Goal: Communication & Community: Answer question/provide support

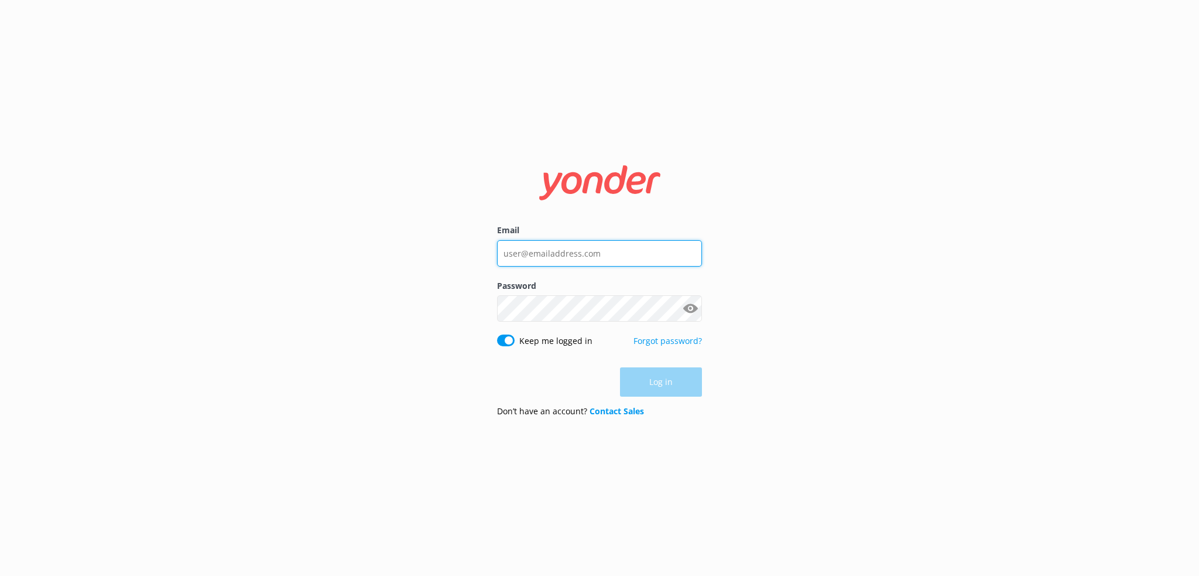
type input "[PERSON_NAME][EMAIL_ADDRESS][DOMAIN_NAME]"
click at [637, 374] on div "Log in" at bounding box center [599, 381] width 205 height 29
click at [671, 393] on button "Log in" at bounding box center [661, 382] width 82 height 29
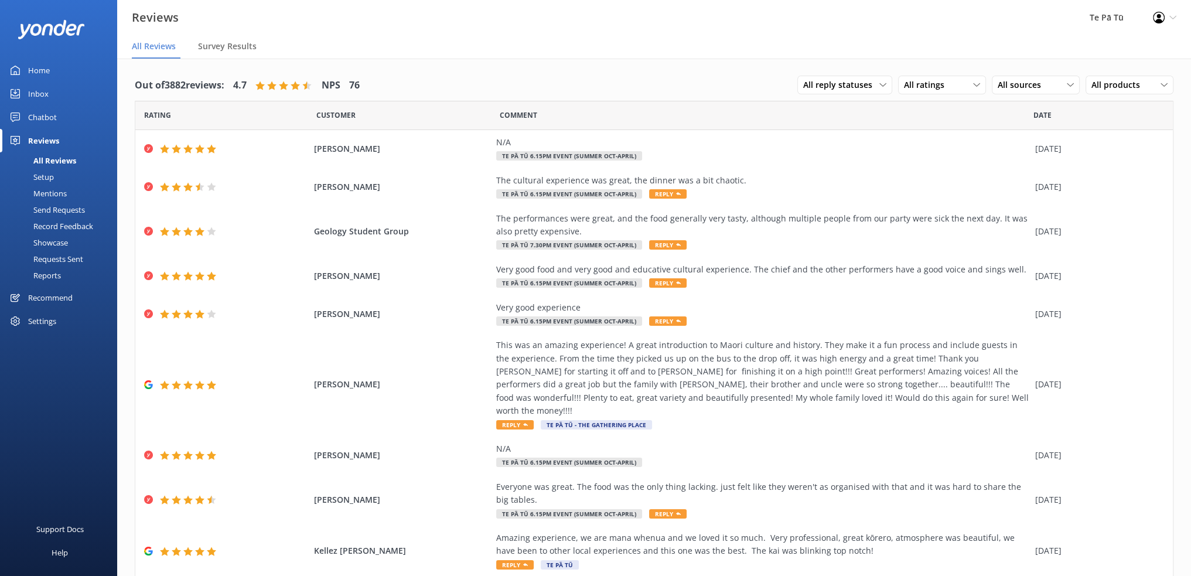
click at [46, 74] on div "Home" at bounding box center [39, 70] width 22 height 23
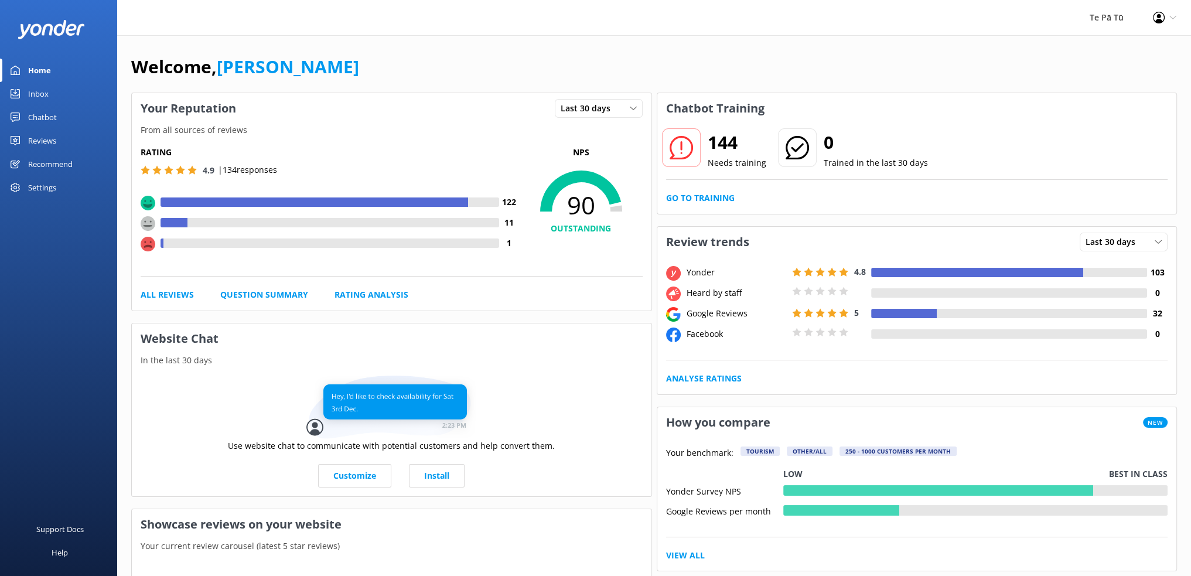
click at [35, 91] on div "Inbox" at bounding box center [38, 93] width 20 height 23
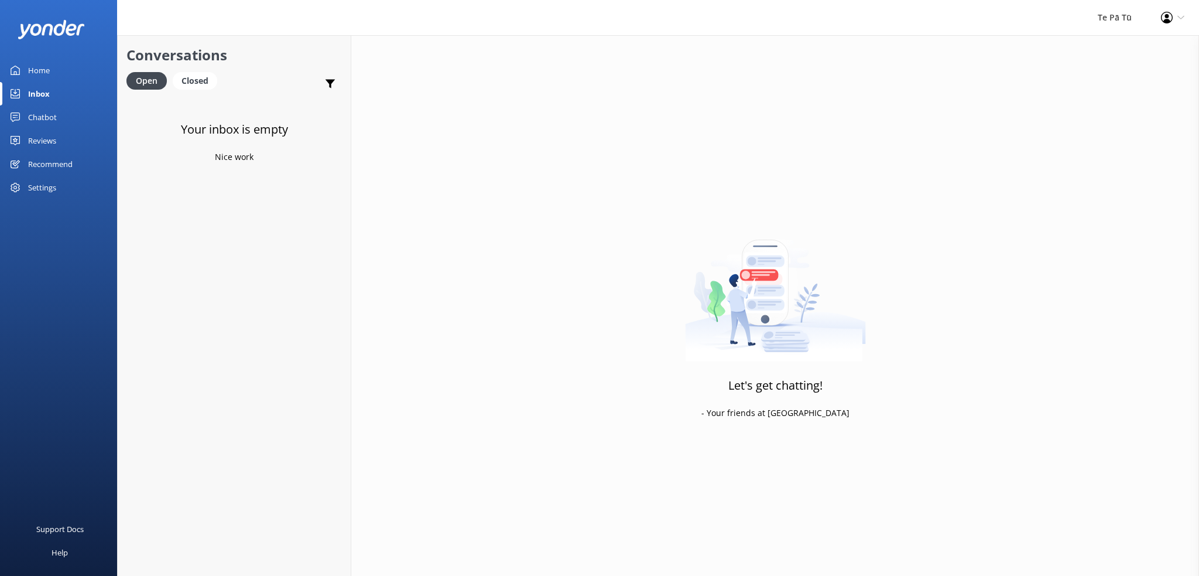
click at [46, 69] on div "Home" at bounding box center [39, 70] width 22 height 23
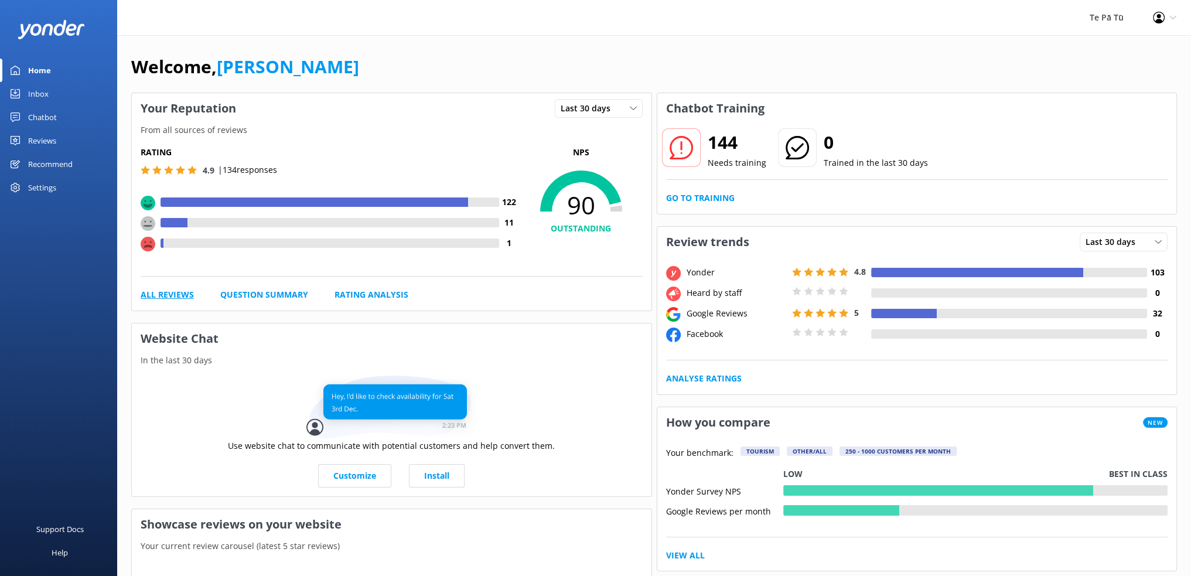
click at [160, 299] on link "All Reviews" at bounding box center [167, 294] width 53 height 13
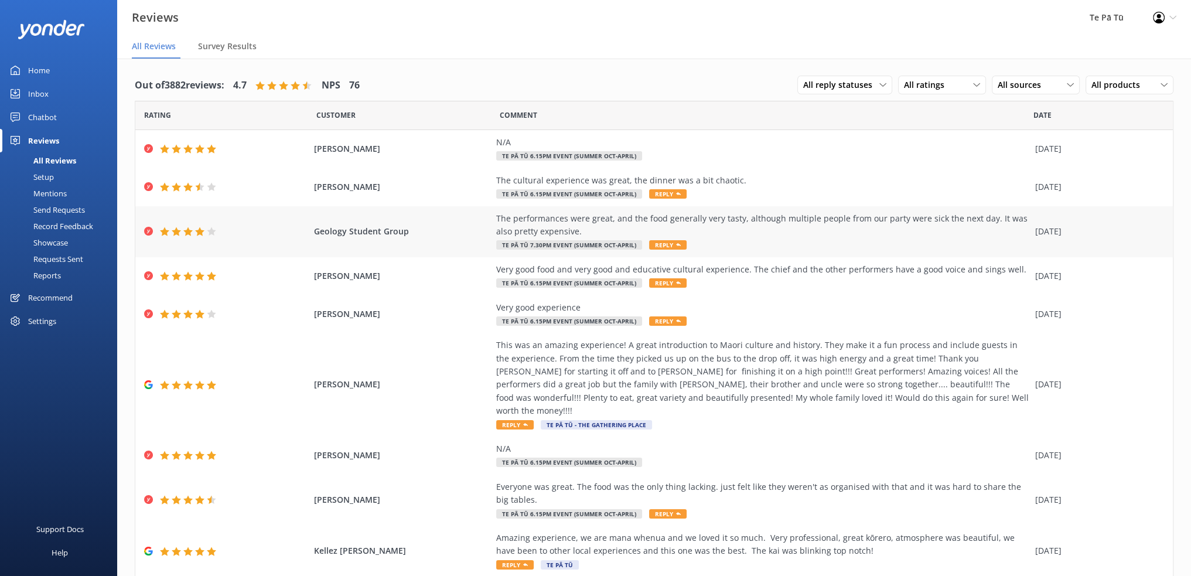
click at [594, 218] on div "The performances were great, and the food generally very tasty, although multip…" at bounding box center [762, 225] width 533 height 26
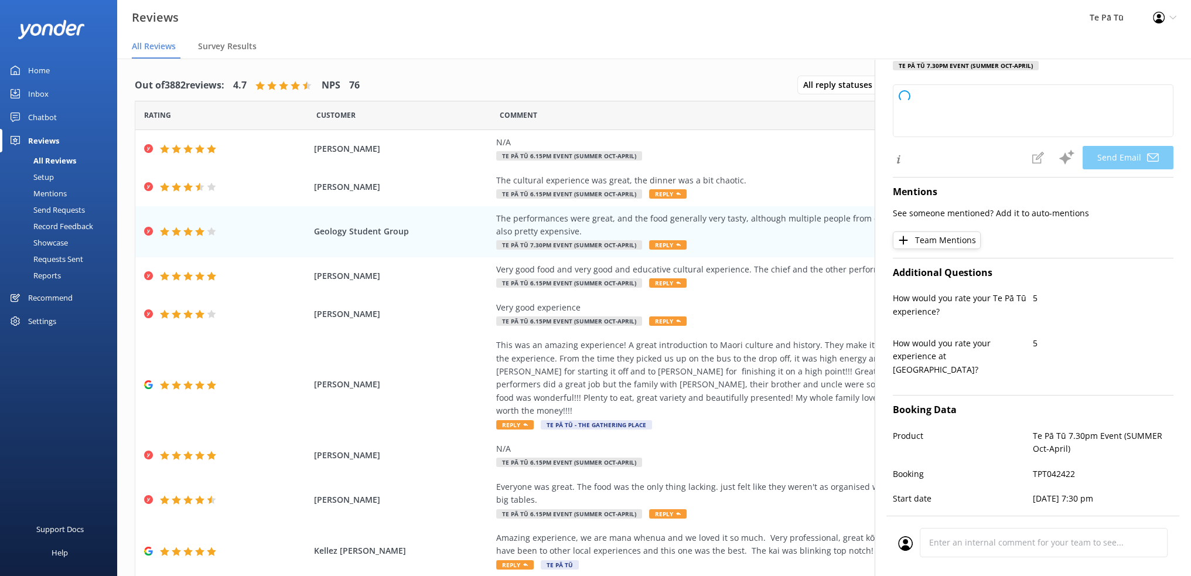
type textarea "Thank you for your feedback, Geology! We're glad you enjoyed the performances a…"
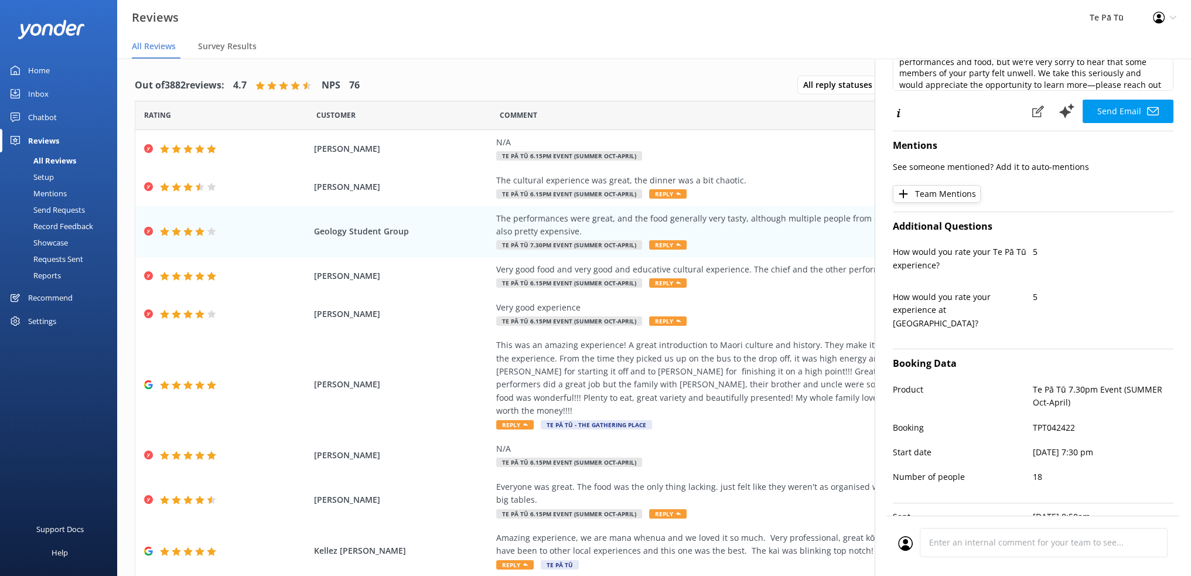
scroll to position [216, 0]
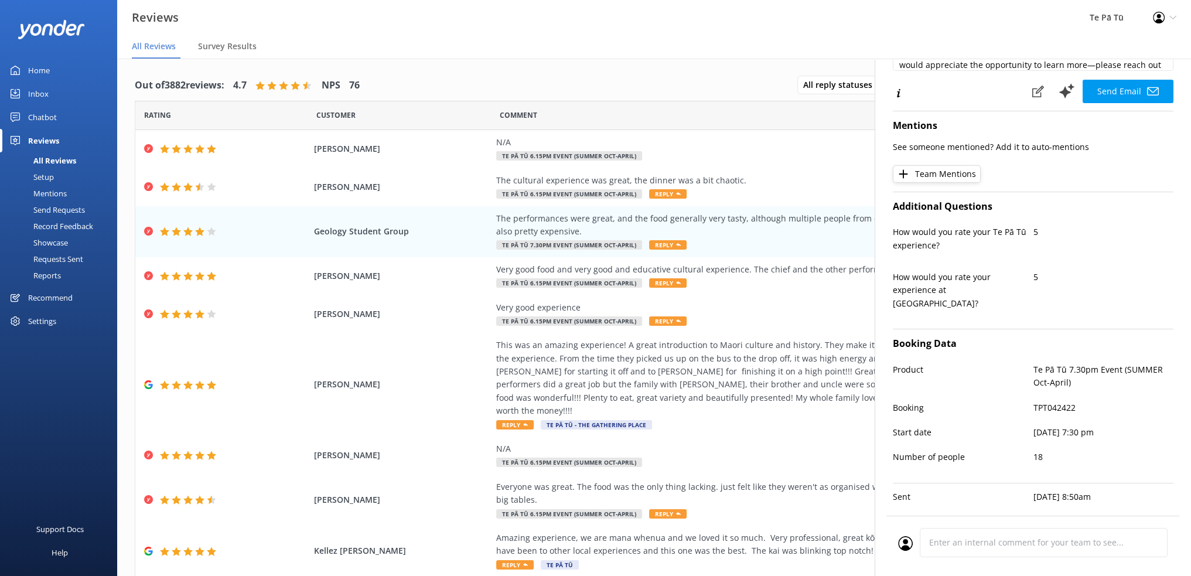
drag, startPoint x: 1044, startPoint y: 407, endPoint x: 1119, endPoint y: 408, distance: 75.6
click at [1119, 426] on p "Fri, 3rd Oct 2025, 7:30 pm" at bounding box center [1103, 432] width 141 height 13
click at [782, 238] on div "The performances were great, and the food generally very tasty, although multip…" at bounding box center [762, 231] width 533 height 39
click at [766, 190] on div "The cultural experience was great, the dinner was a bit chaotic. Te Pā Tū 6.15p…" at bounding box center [762, 187] width 533 height 26
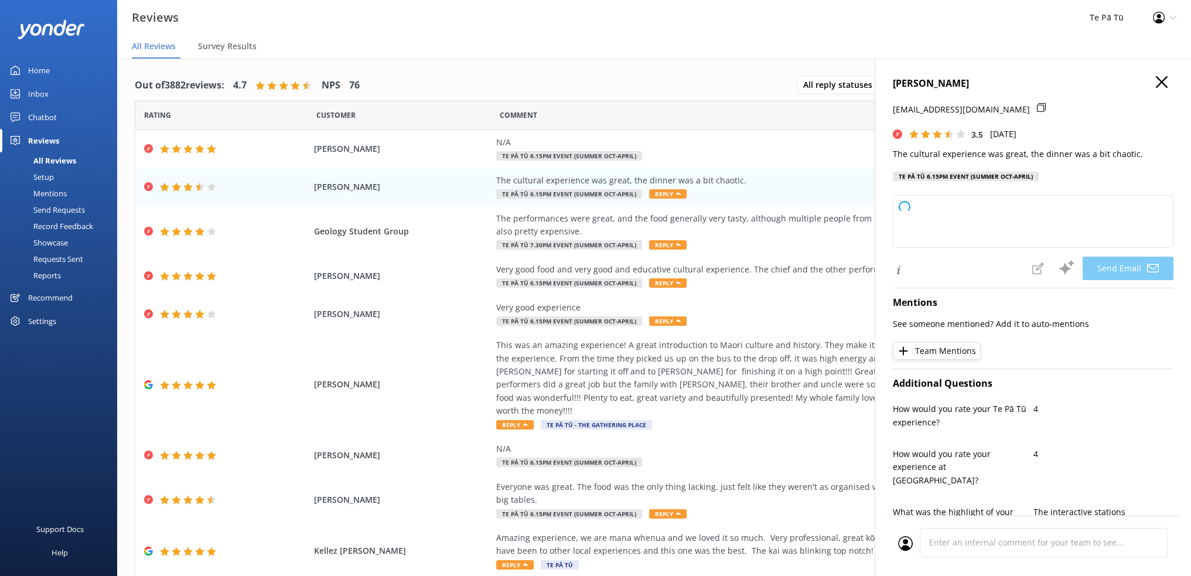
type textarea "Thank you for your feedback, Sara! We're glad you enjoyed the cultural experien…"
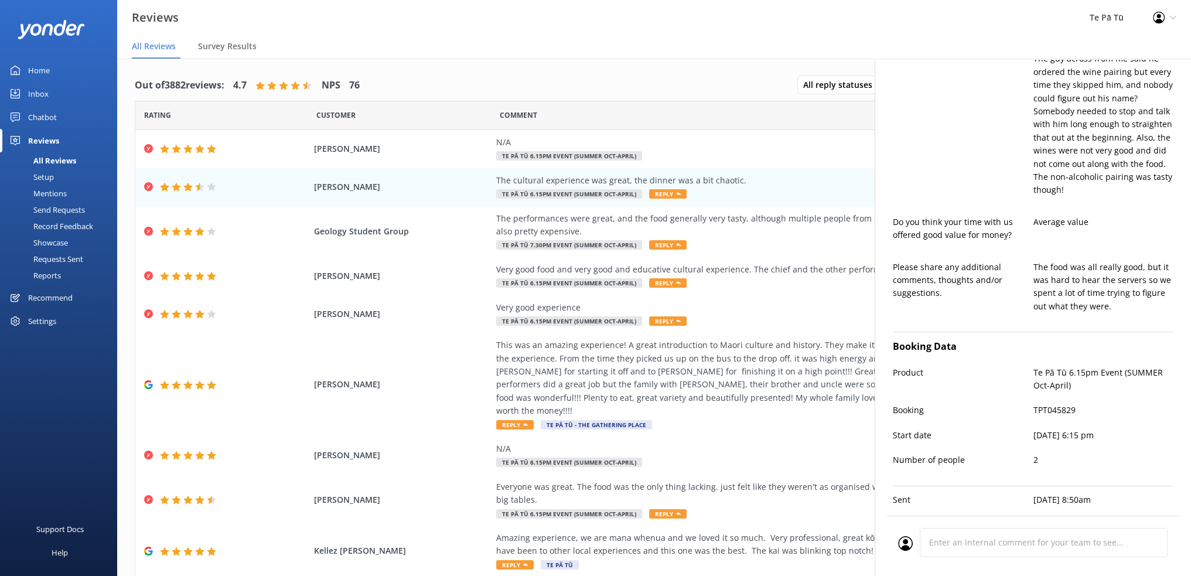
scroll to position [567, 0]
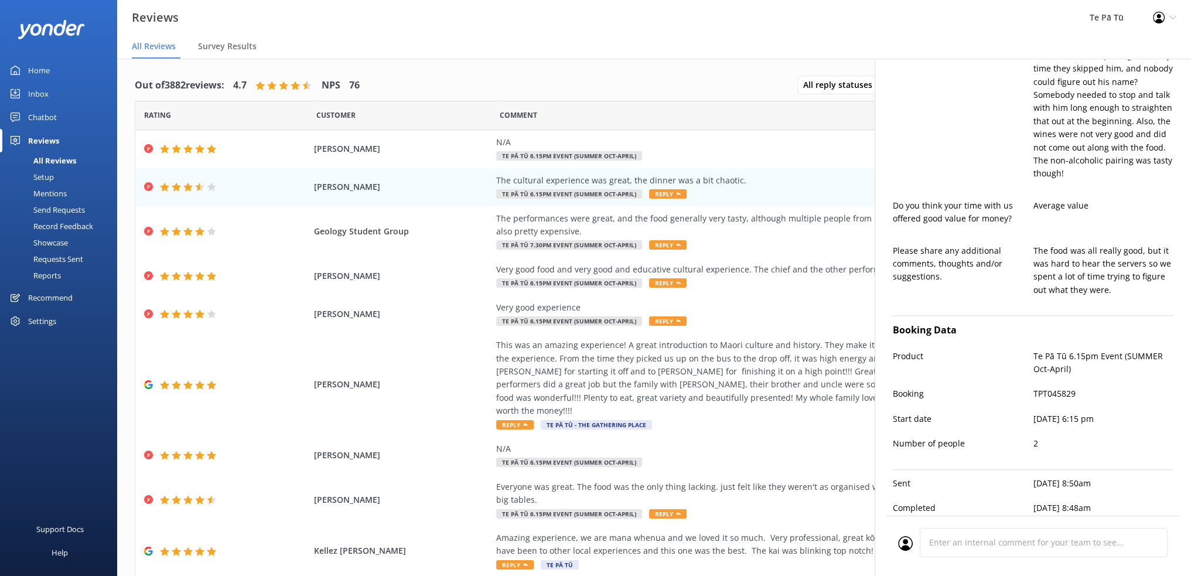
drag, startPoint x: 1041, startPoint y: 407, endPoint x: 1129, endPoint y: 407, distance: 87.8
click at [1129, 412] on p "Sun, 5th Oct 2025, 6:15 pm" at bounding box center [1103, 418] width 141 height 13
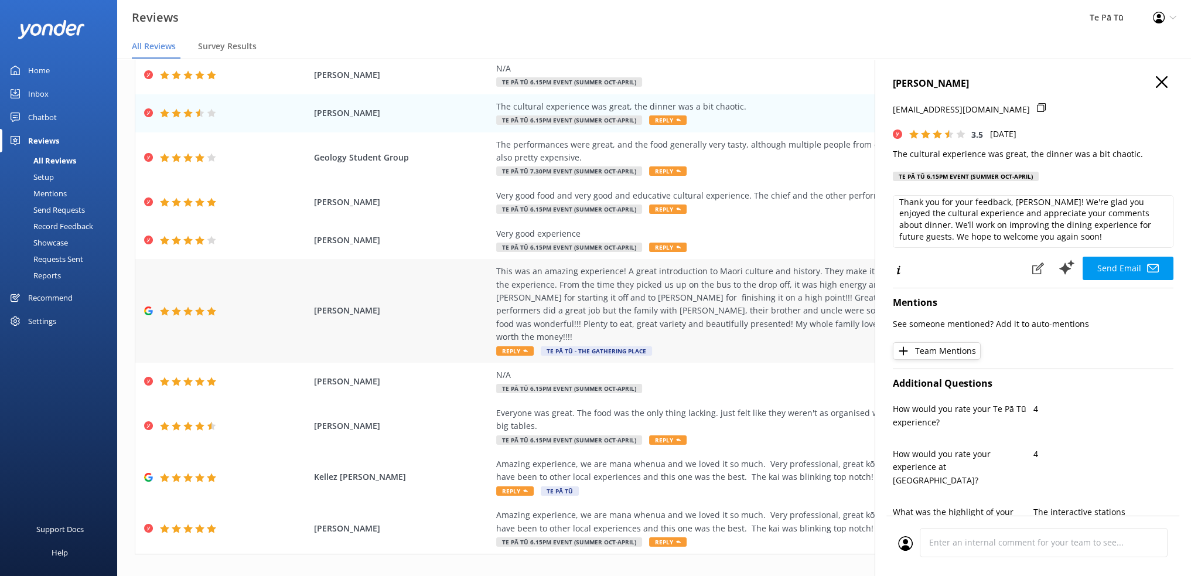
scroll to position [77, 0]
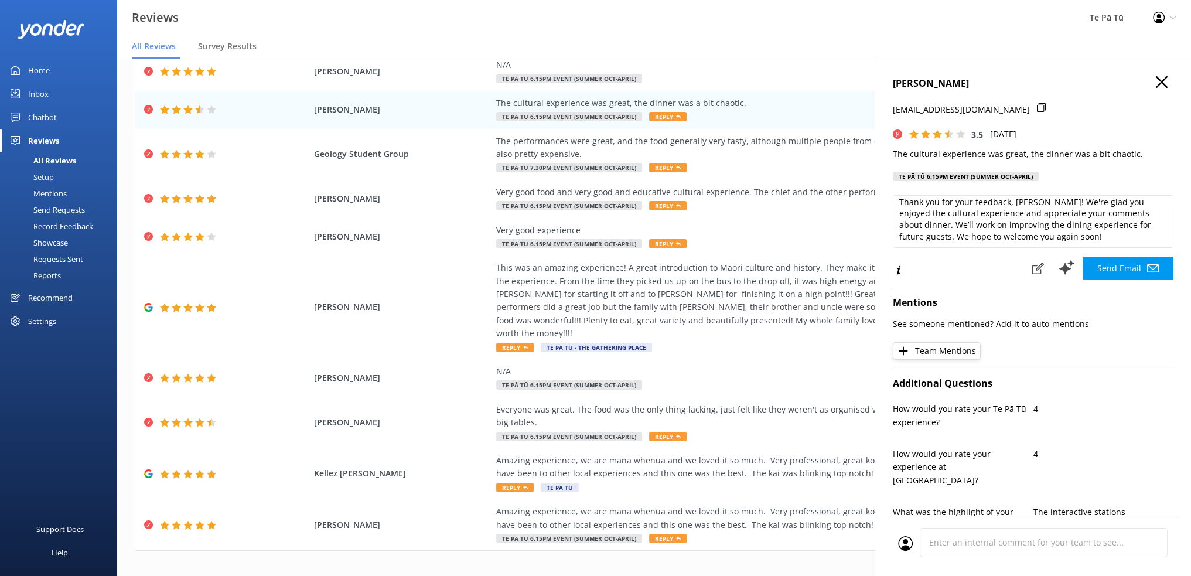
click at [1155, 78] on icon "button" at bounding box center [1161, 82] width 12 height 12
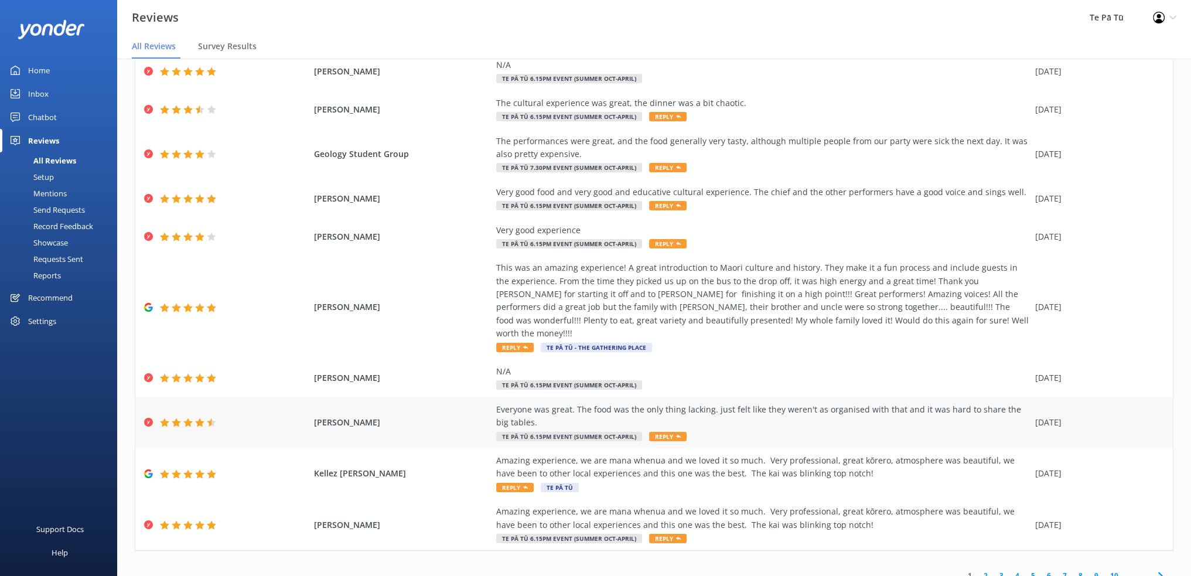
click at [747, 408] on div "Everyone was great. The food was the only thing lacking. just felt like they we…" at bounding box center [762, 416] width 533 height 26
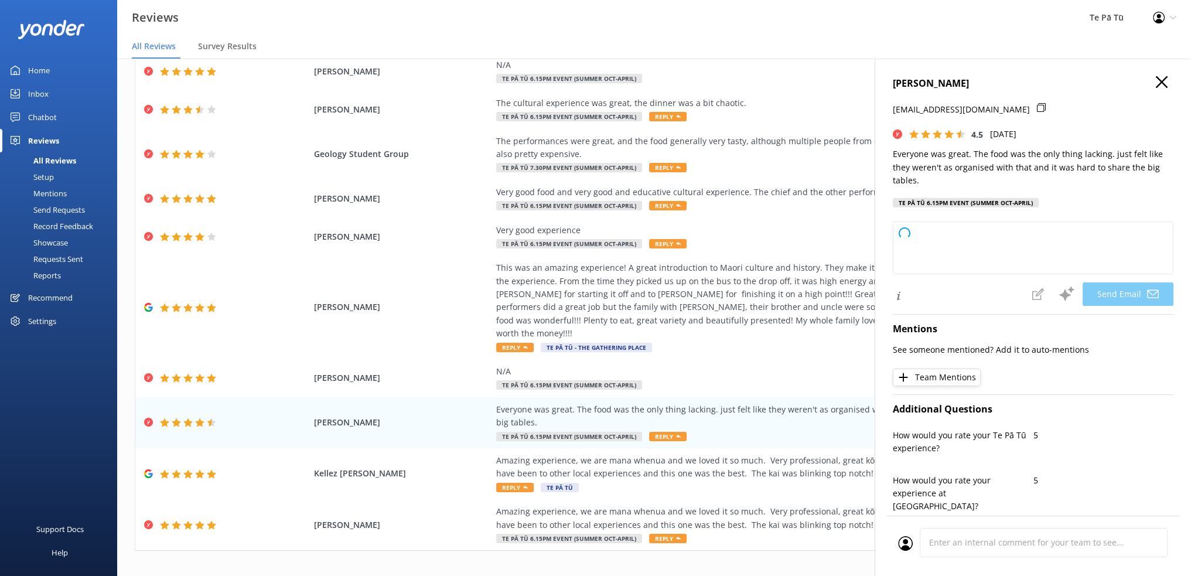
type textarea "Thank you so much for your feedback, Johnathon! We're glad you enjoyed our team…"
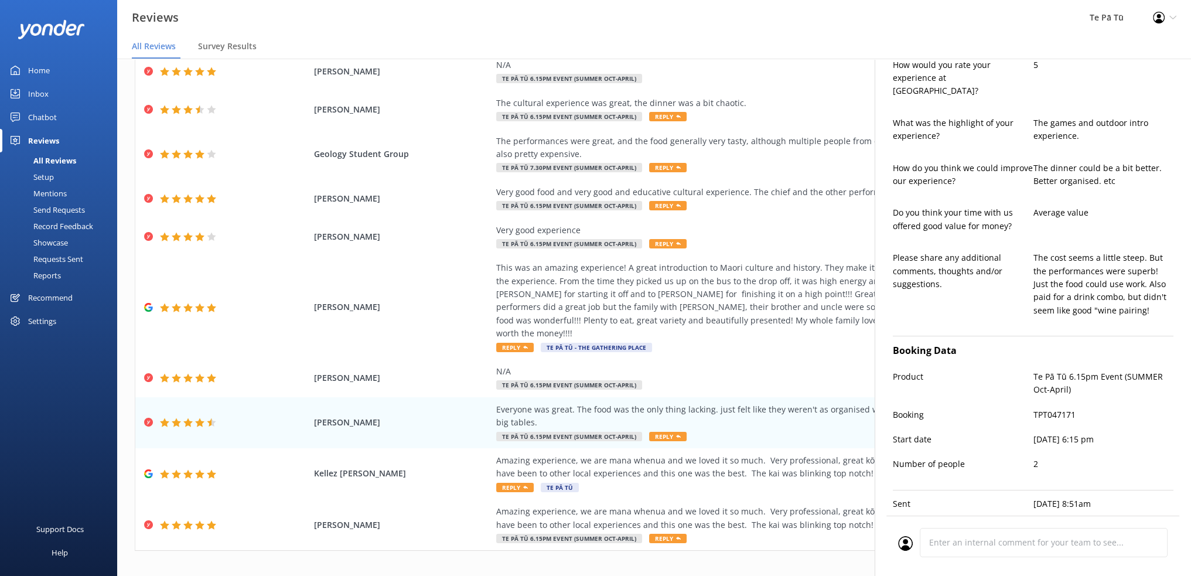
scroll to position [436, 0]
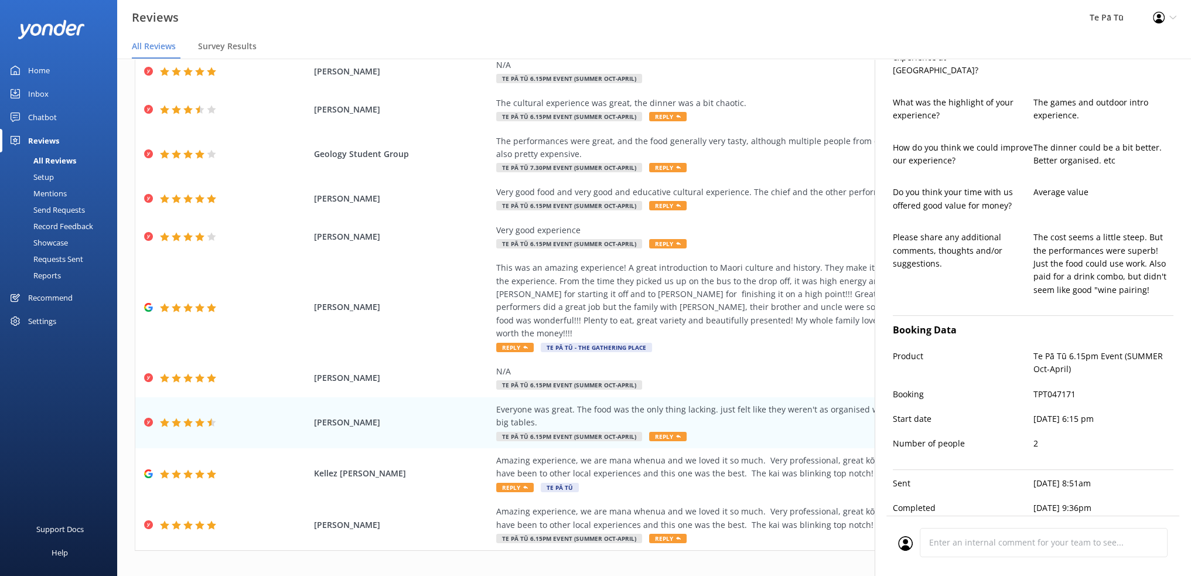
drag, startPoint x: 1047, startPoint y: 405, endPoint x: 1099, endPoint y: 414, distance: 52.3
click at [1099, 414] on div "Start date Mon, 13th Oct 2025, 6:15 pm" at bounding box center [1033, 424] width 281 height 25
